Goal: Find specific page/section: Find specific page/section

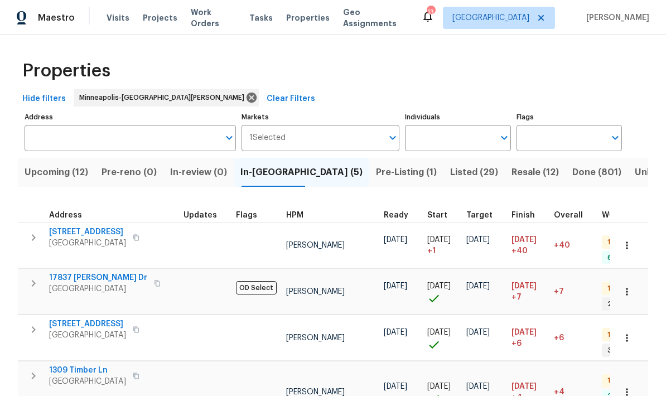
click at [376, 171] on span "Pre-Listing (1)" at bounding box center [406, 173] width 61 height 16
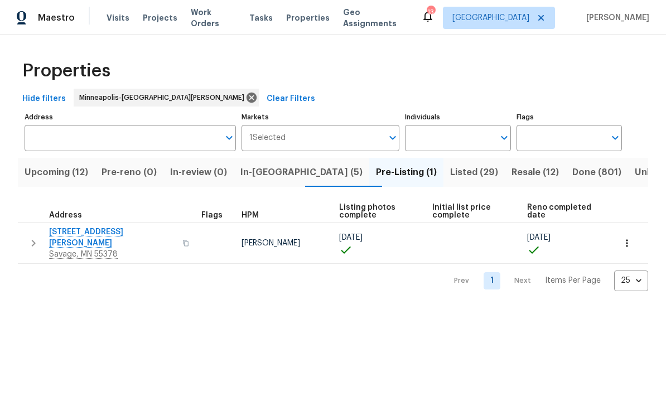
click at [72, 236] on span "4430 McColl Dr" at bounding box center [112, 237] width 127 height 22
copy chrome_annotation "4430"
click at [26, 198] on div "Upcoming (12) Pre-reno (0) In-review (0) In-reno (5) Pre-Listing (1) Listed (29…" at bounding box center [333, 221] width 630 height 140
click at [104, 249] on span "Savage, MN 55378" at bounding box center [112, 254] width 127 height 11
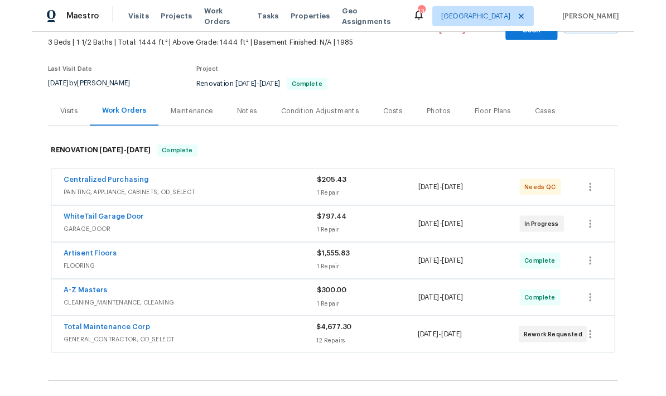
scroll to position [75, 0]
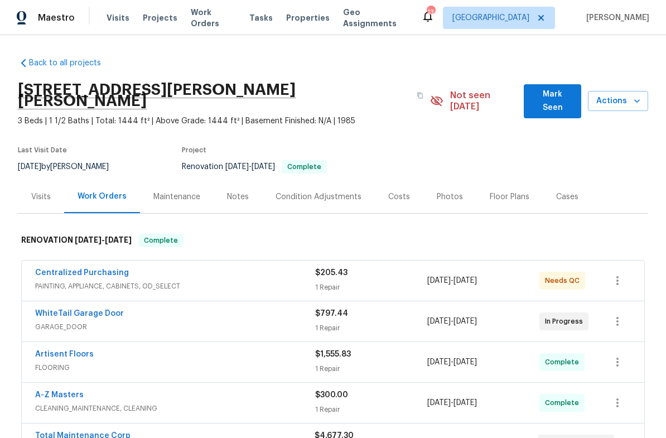
click at [360, 67] on div "Back to all projects [STREET_ADDRESS][PERSON_NAME] 3 Beds | 1 1/2 Baths | Total…" at bounding box center [333, 310] width 630 height 523
click at [410, 91] on button "button" at bounding box center [420, 95] width 20 height 20
